Goal: Transaction & Acquisition: Purchase product/service

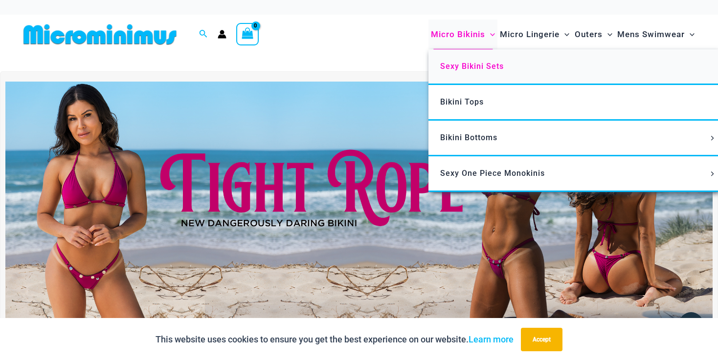
click at [458, 70] on span "Sexy Bikini Sets" at bounding box center [472, 66] width 64 height 9
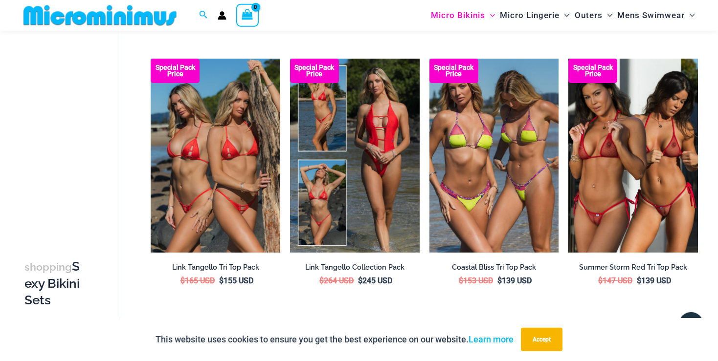
scroll to position [616, 0]
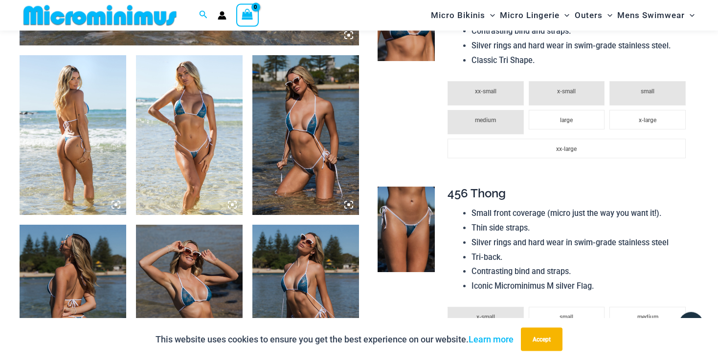
scroll to position [564, 0]
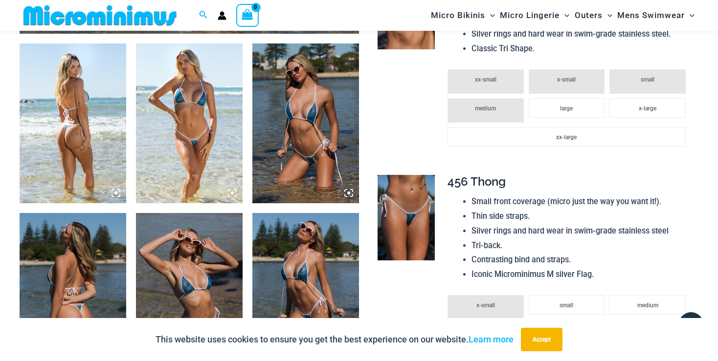
click at [406, 233] on img at bounding box center [406, 218] width 57 height 86
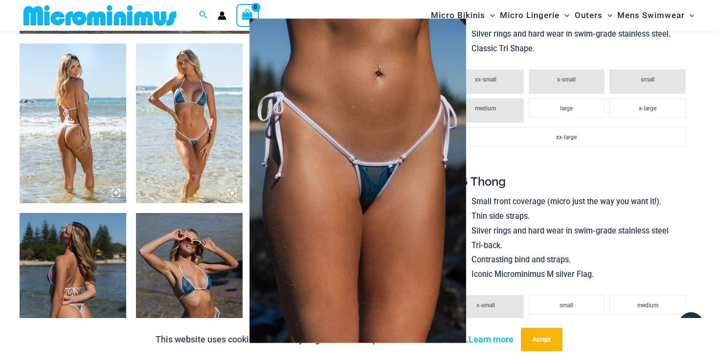
click at [180, 213] on div at bounding box center [359, 180] width 718 height 361
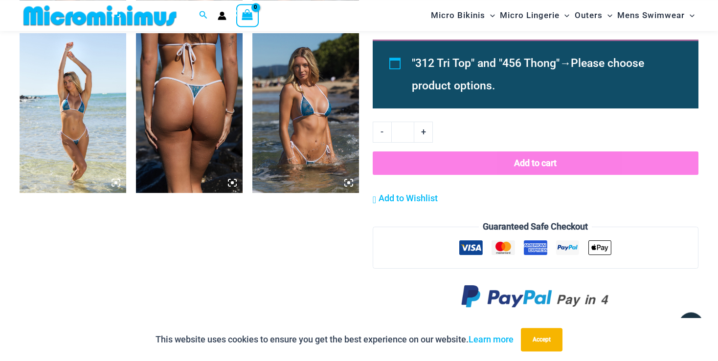
scroll to position [926, 0]
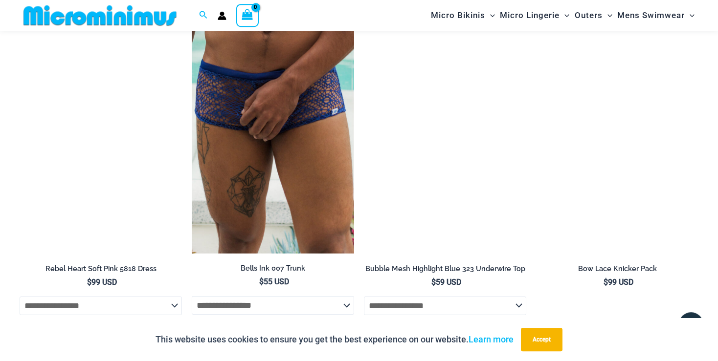
scroll to position [2682, 0]
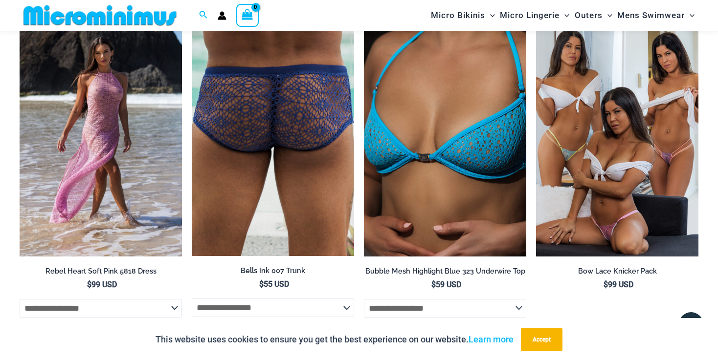
click at [250, 107] on img at bounding box center [273, 134] width 162 height 243
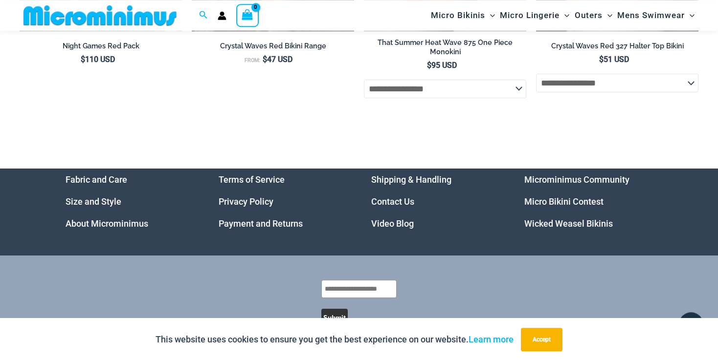
scroll to position [2974, 0]
